Goal: Transaction & Acquisition: Book appointment/travel/reservation

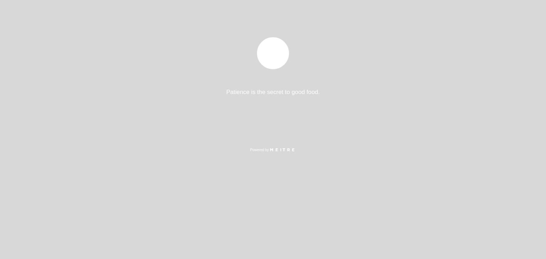
select select "es"
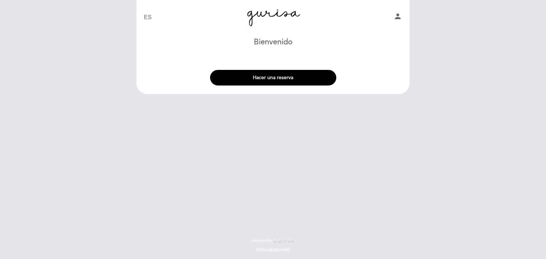
click at [273, 78] on button "Hacer una reserva" at bounding box center [273, 78] width 126 height 16
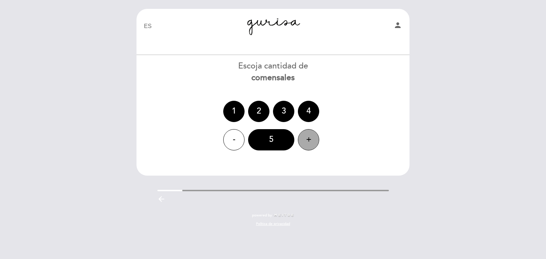
click at [308, 141] on div "+" at bounding box center [308, 139] width 21 height 21
click at [275, 138] on div "6" at bounding box center [271, 139] width 46 height 21
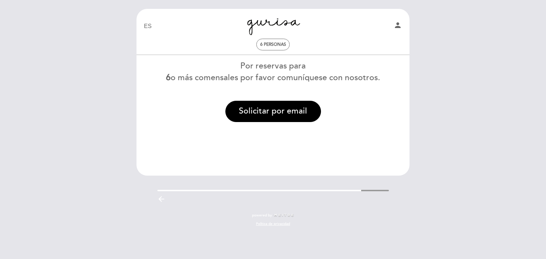
click at [162, 199] on icon "arrow_backward" at bounding box center [161, 199] width 9 height 9
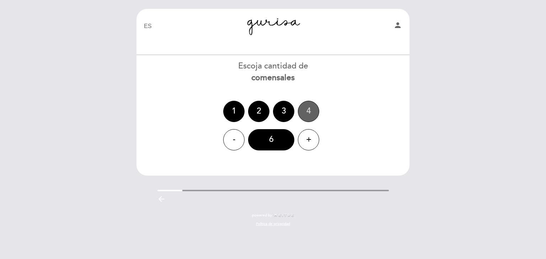
click at [309, 108] on div "4" at bounding box center [308, 111] width 21 height 21
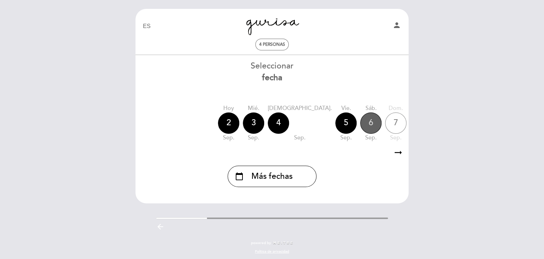
click at [360, 121] on div "6" at bounding box center [370, 123] width 21 height 21
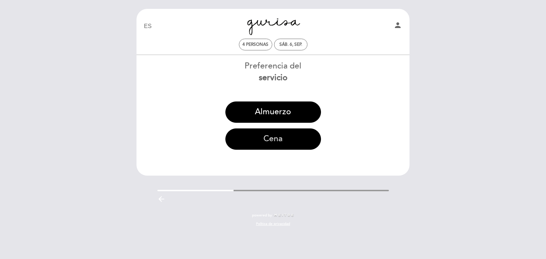
click at [271, 138] on button "Cena" at bounding box center [273, 139] width 96 height 21
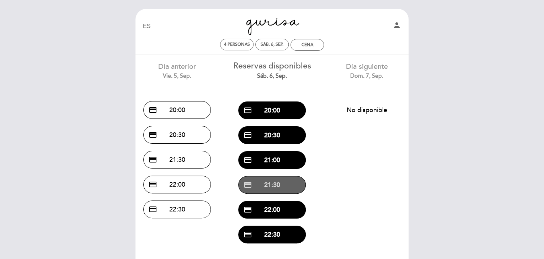
click at [269, 183] on button "credit_card 21:30" at bounding box center [272, 185] width 68 height 18
